Goal: Information Seeking & Learning: Learn about a topic

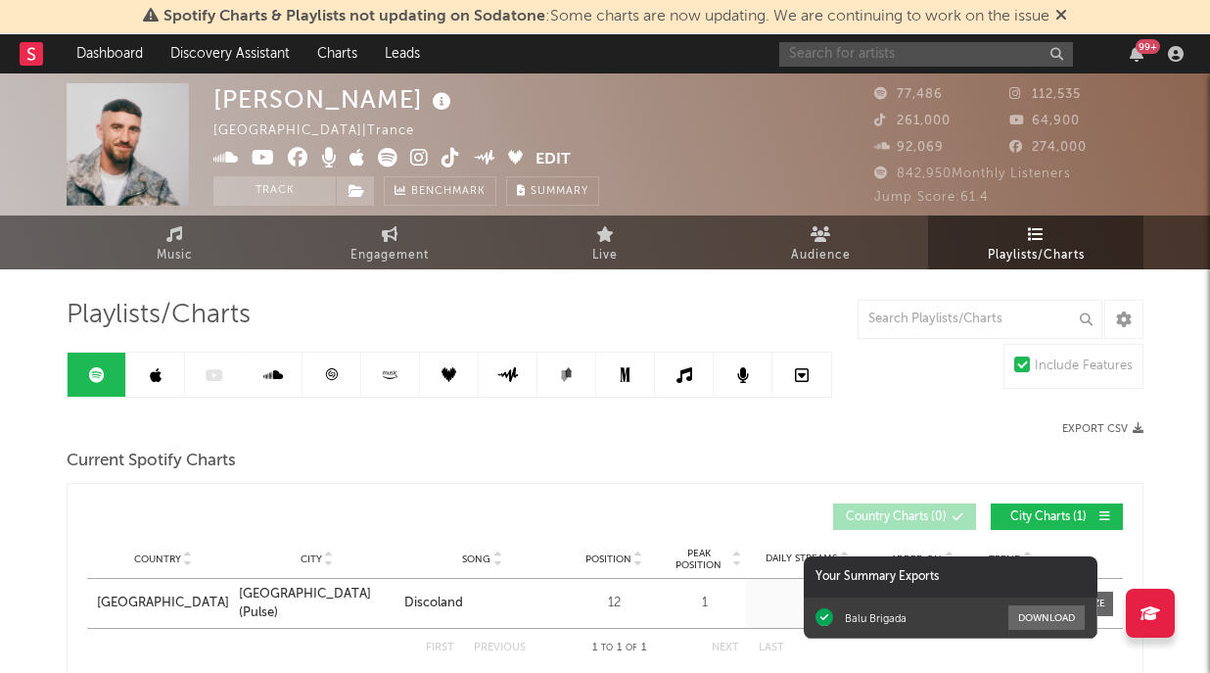
click at [906, 54] on input "text" at bounding box center [927, 54] width 294 height 24
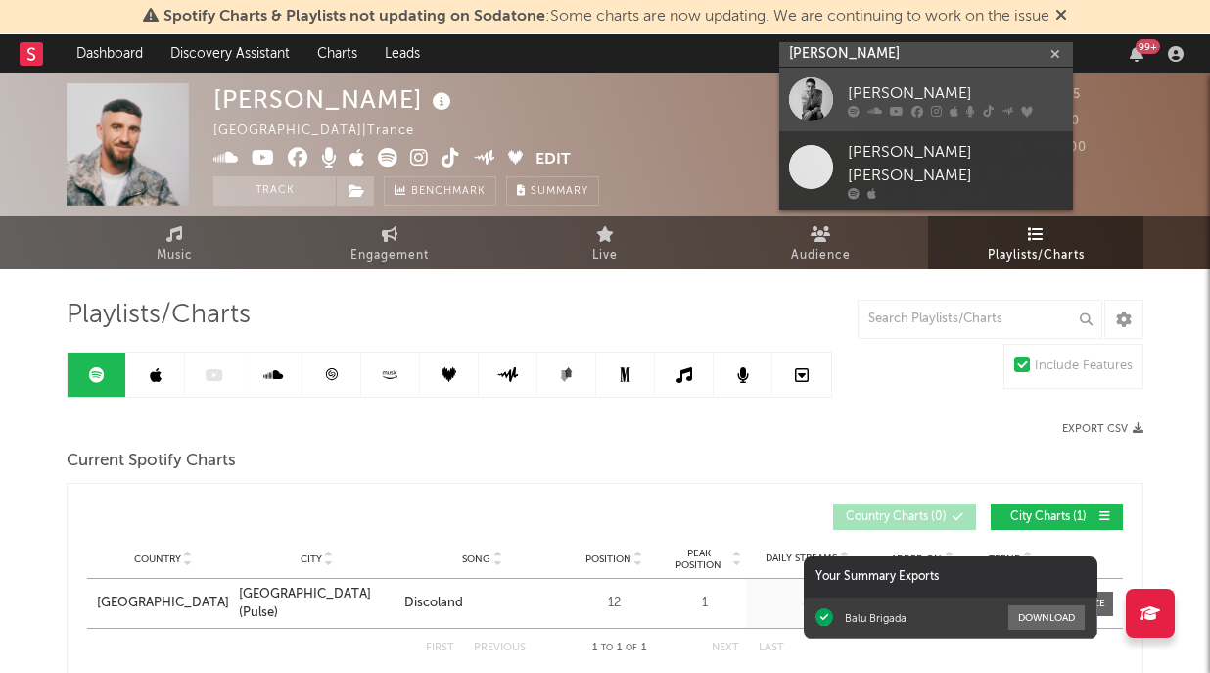
type input "[PERSON_NAME]"
click at [946, 97] on div "[PERSON_NAME]" at bounding box center [955, 93] width 215 height 24
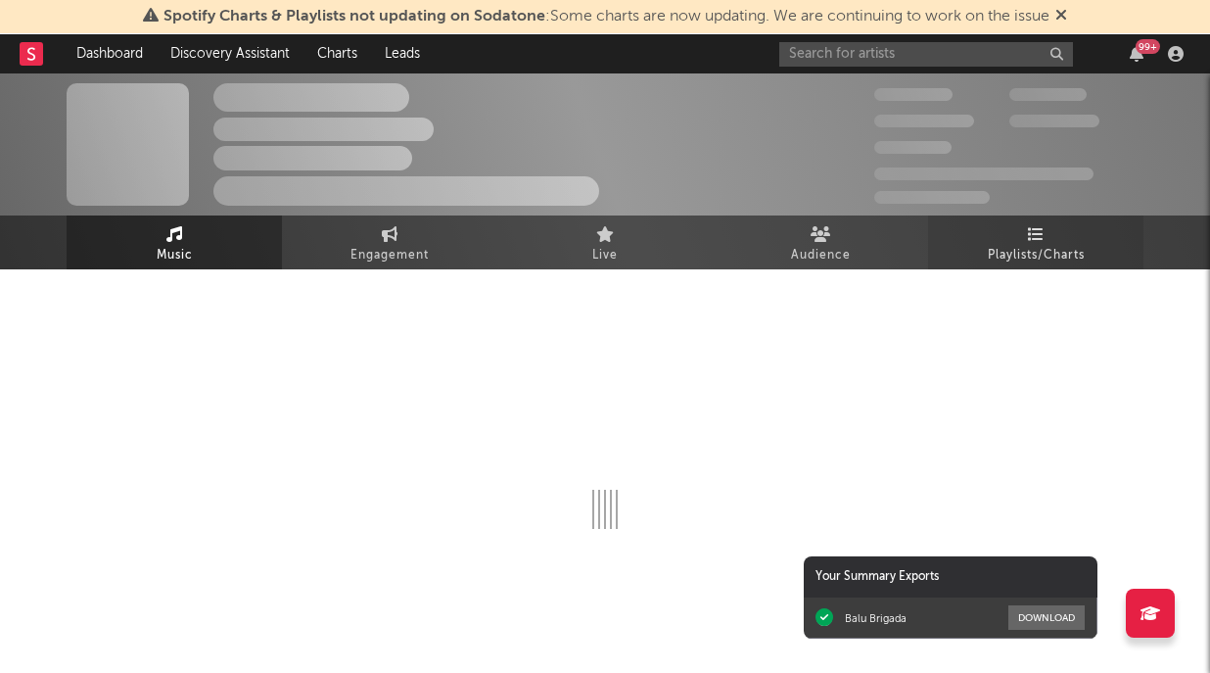
click at [1020, 228] on link "Playlists/Charts" at bounding box center [1035, 242] width 215 height 54
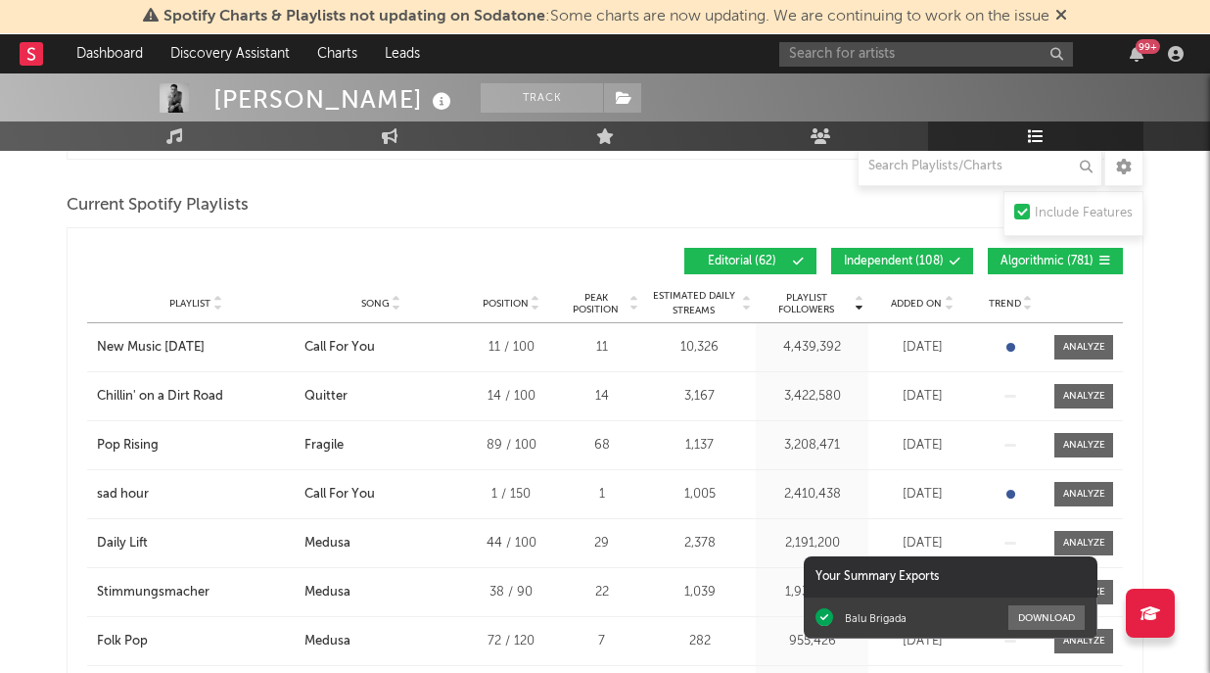
scroll to position [1112, 0]
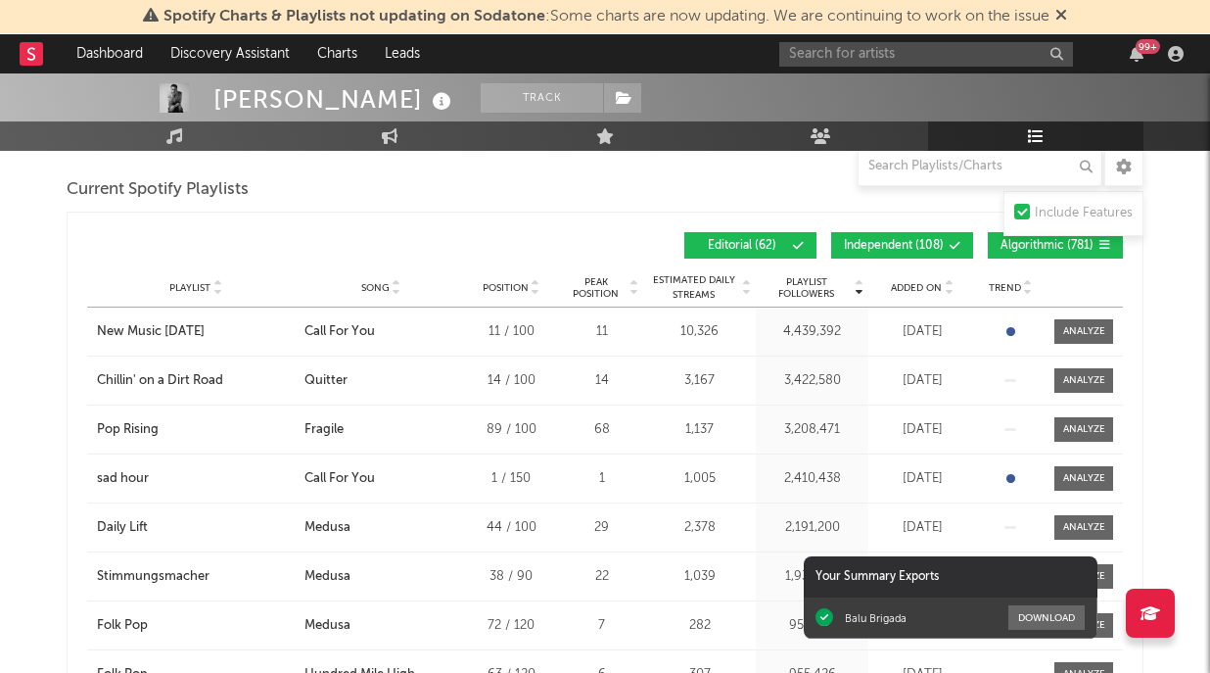
click at [918, 283] on span "Added On" at bounding box center [916, 288] width 51 height 12
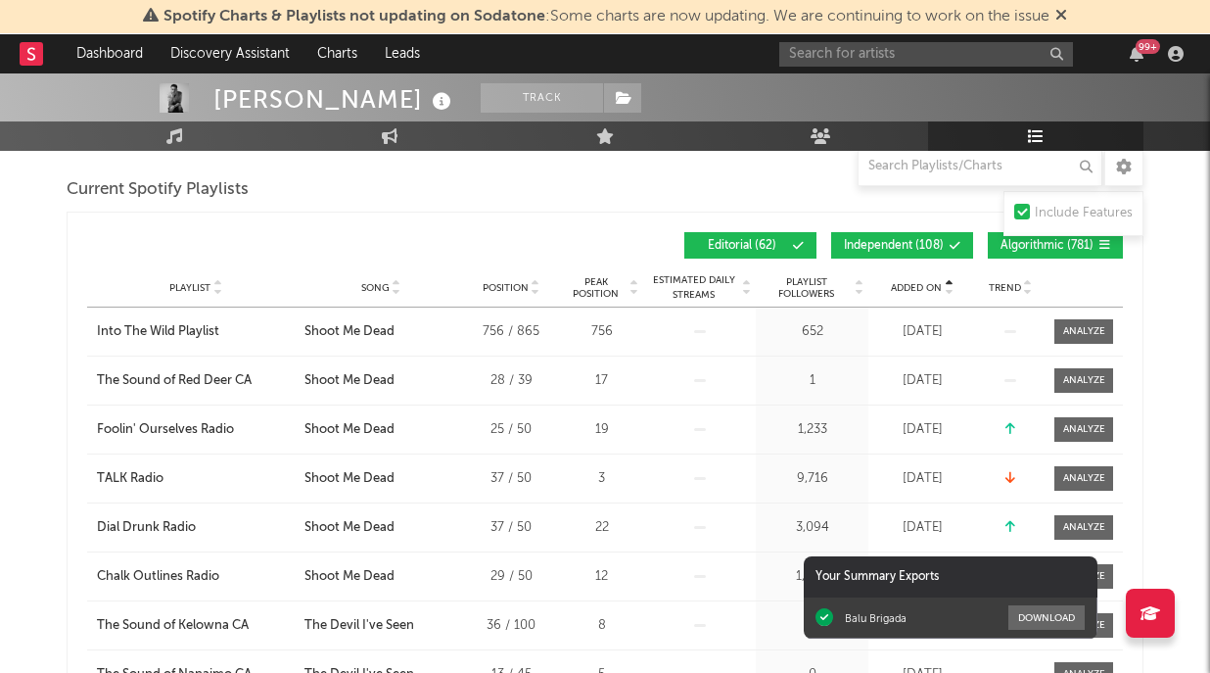
click at [918, 283] on span "Added On" at bounding box center [916, 288] width 51 height 12
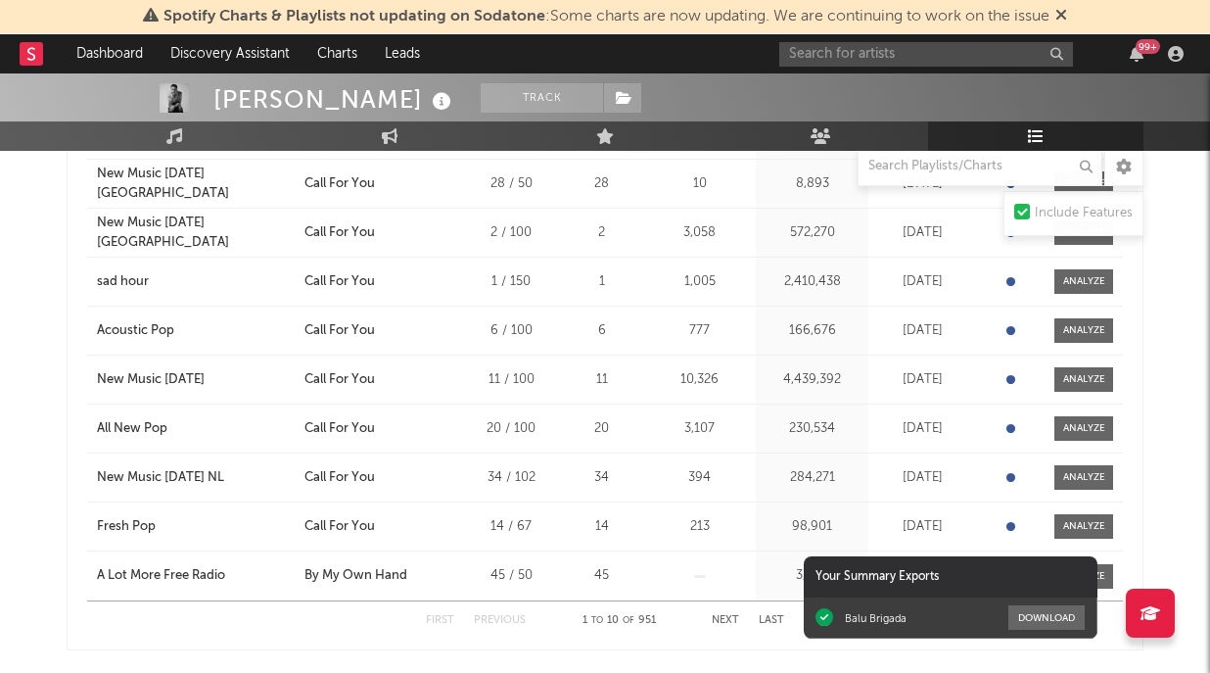
scroll to position [1336, 0]
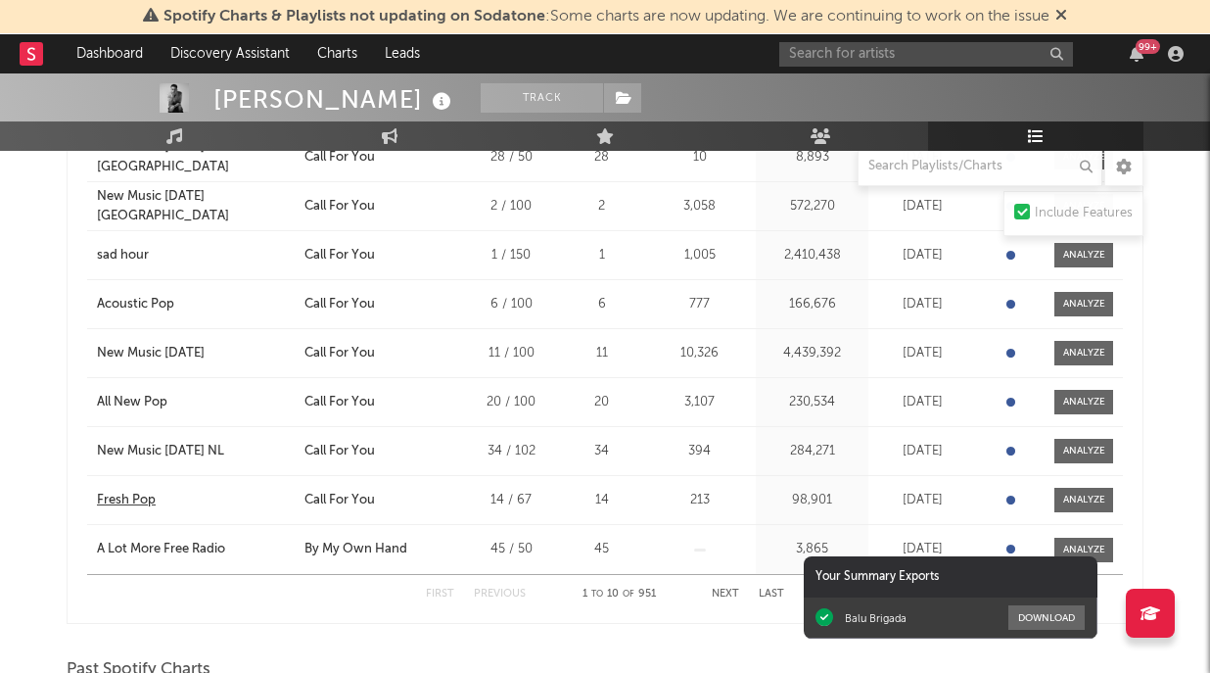
click at [130, 493] on div "Fresh Pop" at bounding box center [126, 501] width 59 height 20
click at [720, 587] on div "First Previous 1 to 10 of 951 Next Last" at bounding box center [605, 594] width 358 height 38
click at [722, 593] on button "Next" at bounding box center [725, 594] width 27 height 11
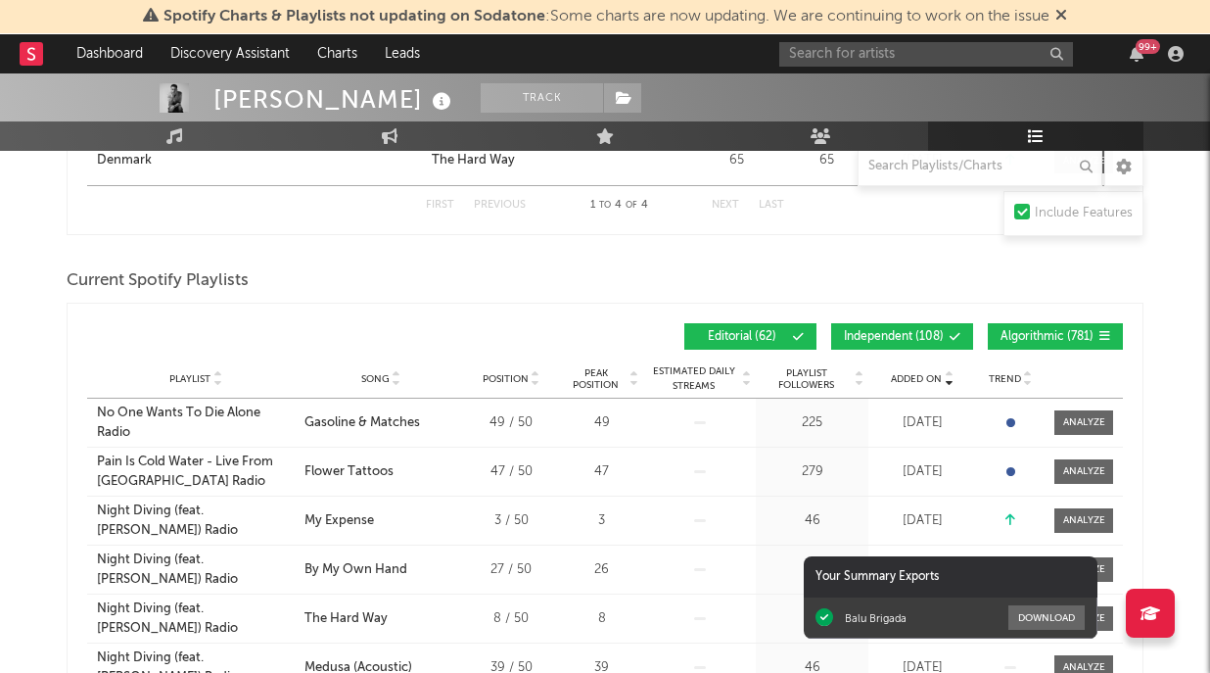
scroll to position [998, 0]
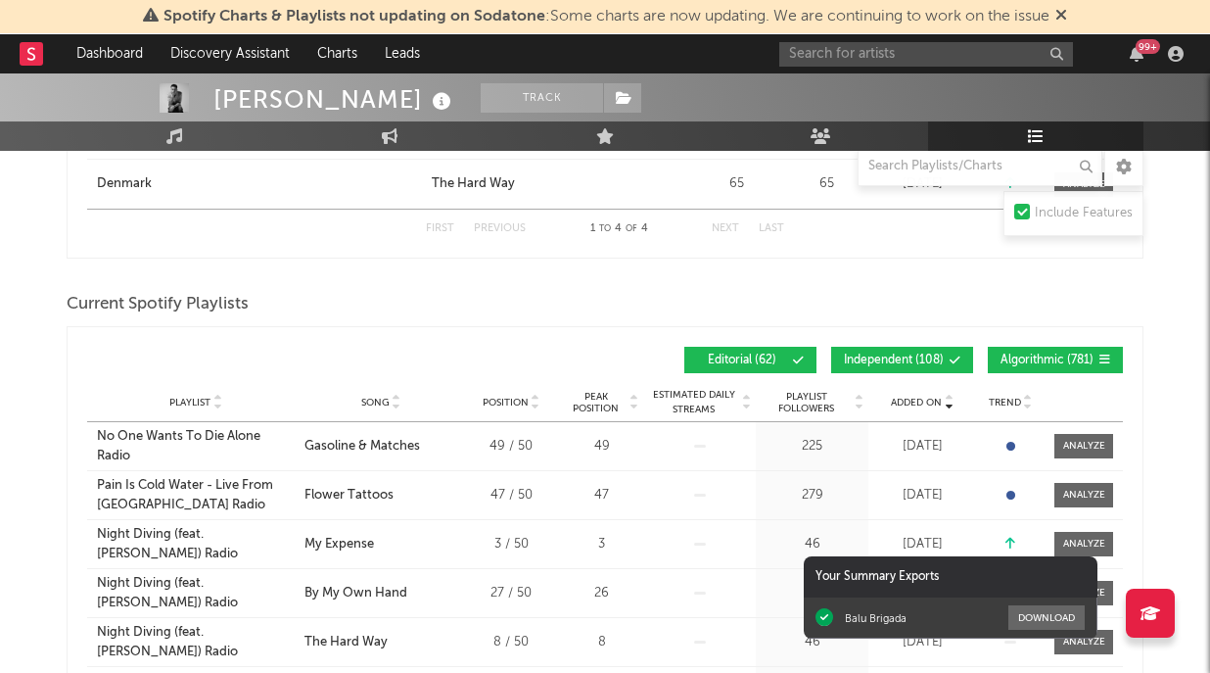
click at [940, 347] on button "Independent ( 108 )" at bounding box center [902, 360] width 142 height 26
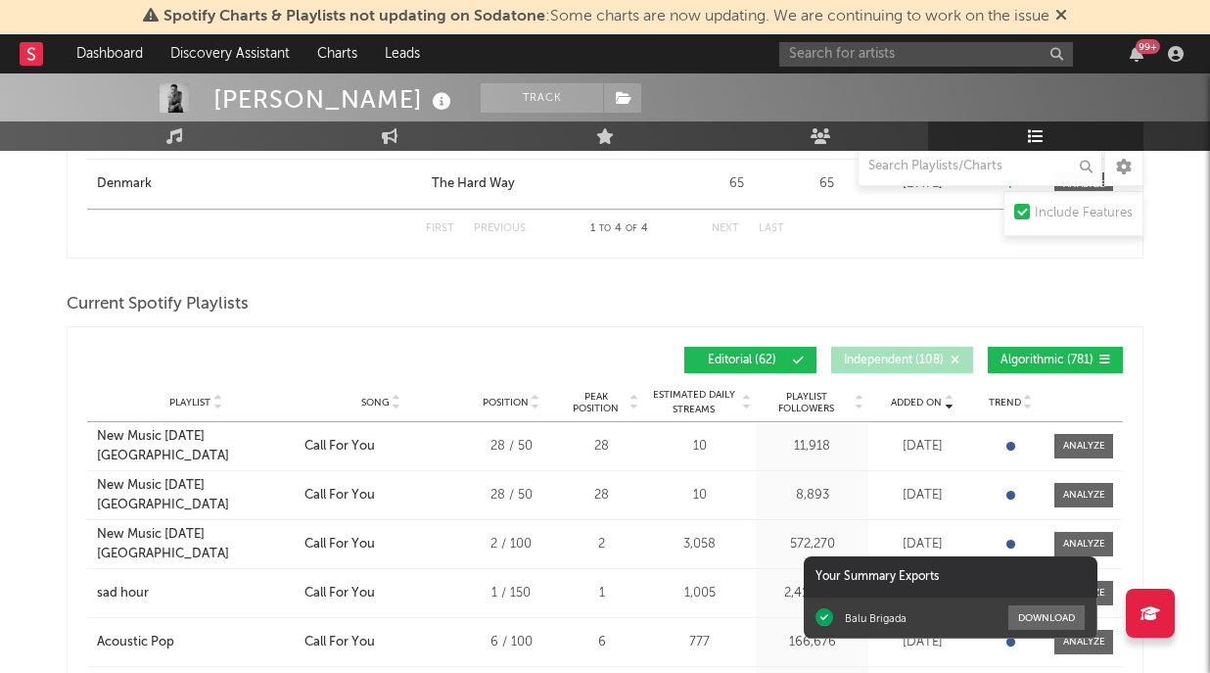
click at [1022, 345] on div "Added On Playlist Song Position Peak Position Playlist Followers Added On Trend…" at bounding box center [605, 360] width 1036 height 46
click at [1019, 359] on span "Algorithmic ( 781 )" at bounding box center [1047, 360] width 93 height 12
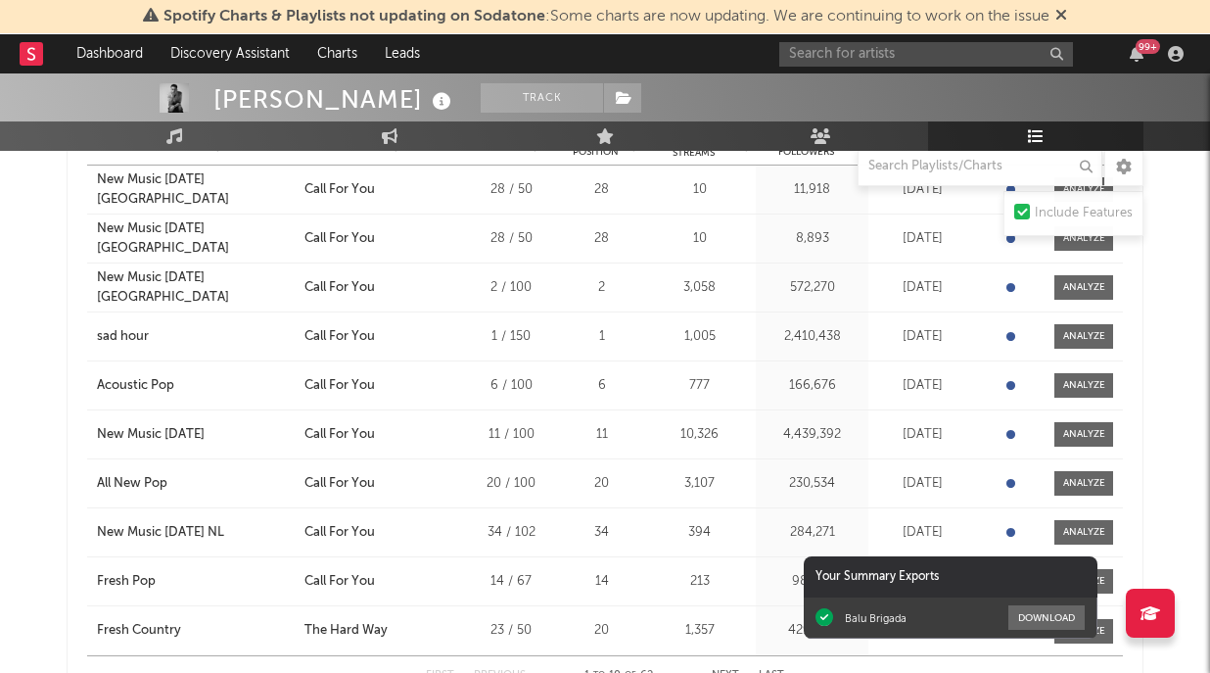
scroll to position [1222, 0]
